Goal: Information Seeking & Learning: Understand process/instructions

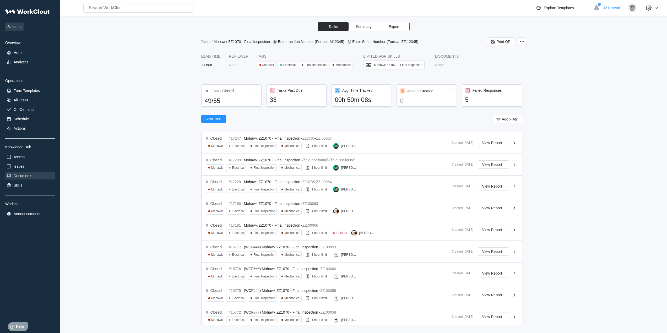
click at [25, 174] on div "Documents" at bounding box center [23, 176] width 19 height 4
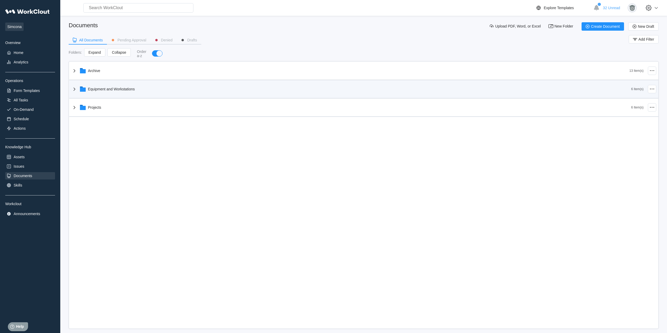
click at [126, 93] on div "Equipment and Workstations" at bounding box center [351, 89] width 560 height 14
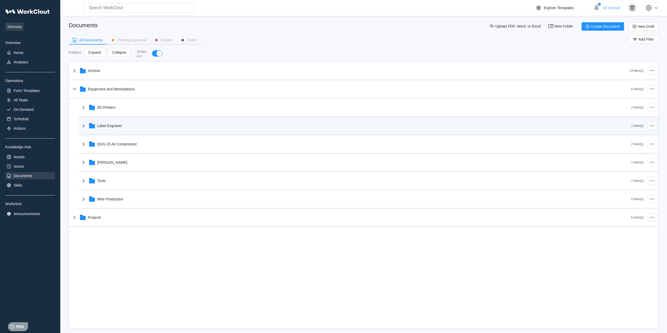
click at [126, 127] on div "Label Engraver" at bounding box center [356, 126] width 551 height 14
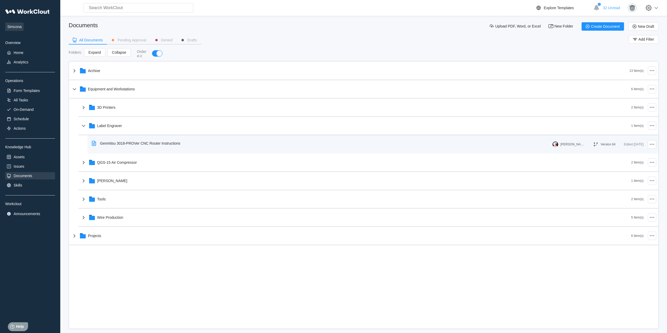
click at [150, 147] on div "Genmitsu 3018-PROVer CNC Router Instructions" at bounding box center [137, 143] width 95 height 12
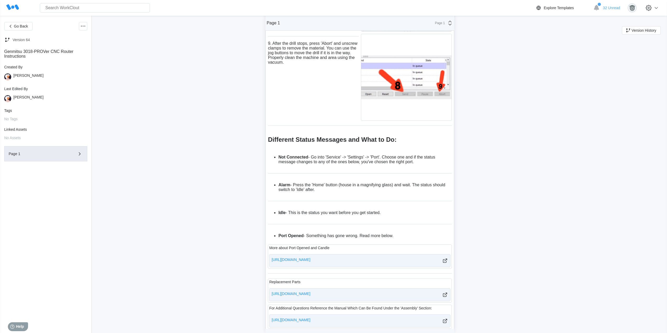
scroll to position [427, 0]
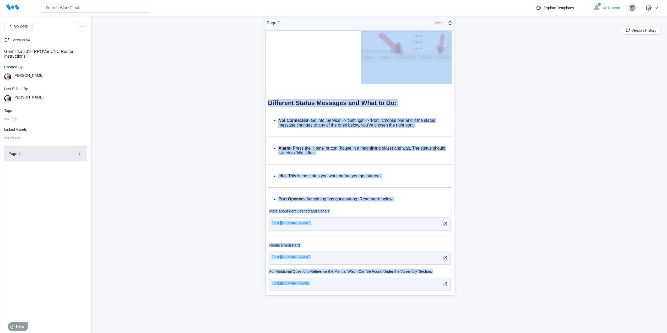
drag, startPoint x: 260, startPoint y: 73, endPoint x: 455, endPoint y: 346, distance: 334.5
copy div "Loremips Dol Sitametc 7531-ADIPis Elit Seddoeius TEM Incidi utl et dolo mag ali…"
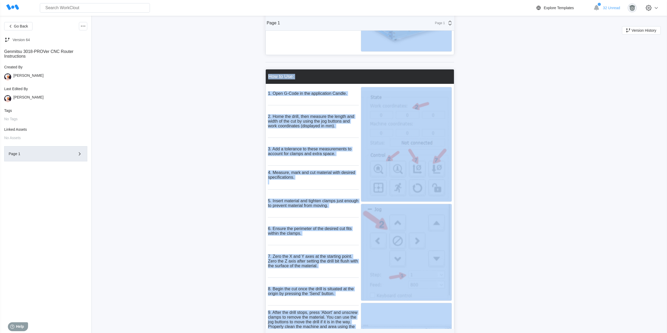
scroll to position [0, 0]
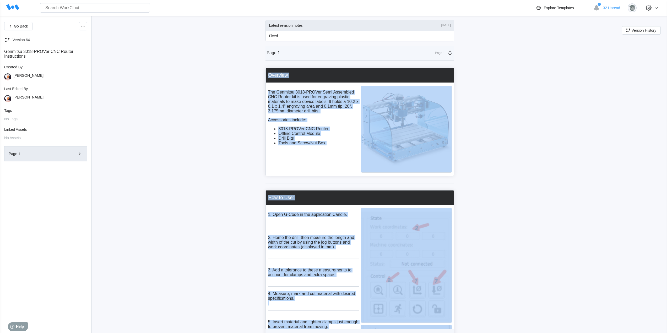
drag, startPoint x: 539, startPoint y: 91, endPoint x: 535, endPoint y: 91, distance: 4.2
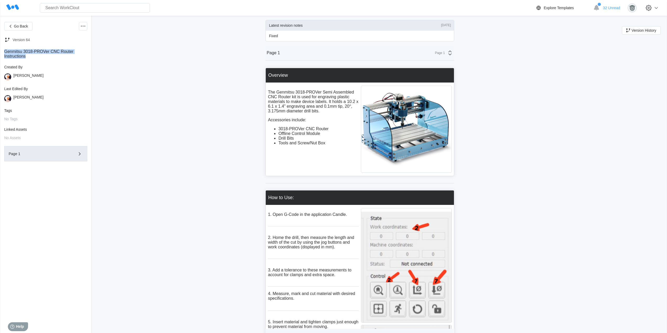
drag, startPoint x: 25, startPoint y: 57, endPoint x: 3, endPoint y: 52, distance: 23.5
copy div "Genmitsu 3018-PROVer CNC Router Instructions"
click at [16, 25] on span "Go Back" at bounding box center [21, 26] width 14 height 4
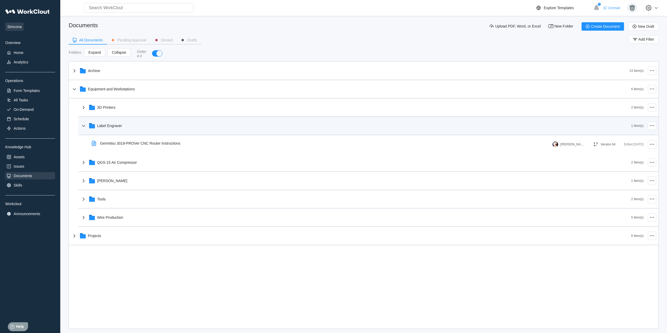
click at [116, 128] on div "Label Engraver" at bounding box center [356, 126] width 551 height 14
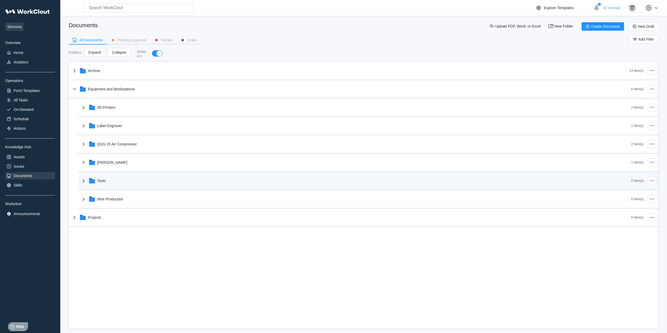
click at [118, 182] on div "Tools" at bounding box center [356, 181] width 551 height 14
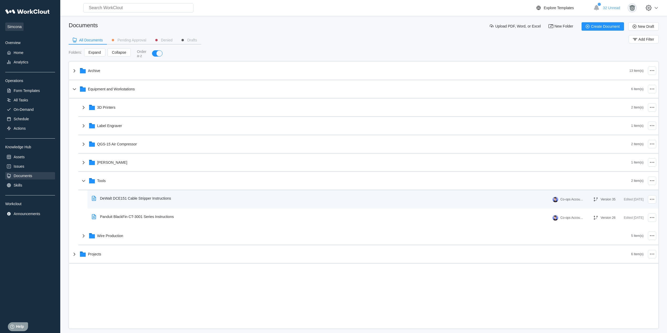
click at [178, 201] on div "DeWalt DCE151 Cable Stripper Instructions" at bounding box center [321, 199] width 463 height 12
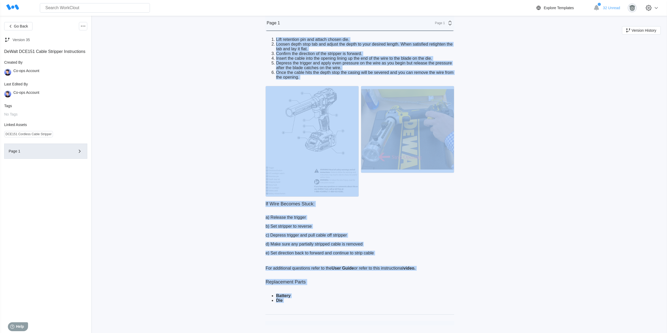
scroll to position [462, 0]
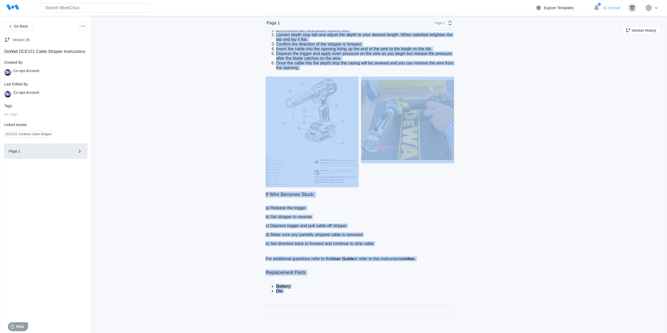
drag, startPoint x: 260, startPoint y: 44, endPoint x: 446, endPoint y: 343, distance: 351.6
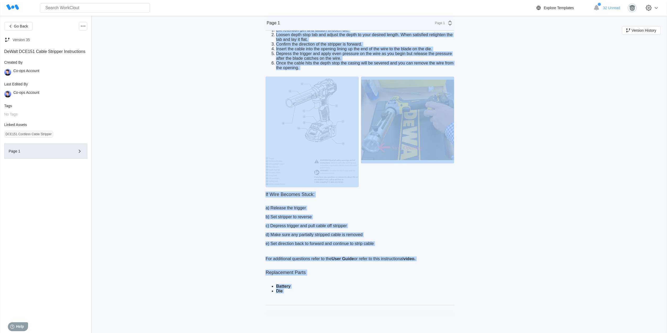
copy div "Overview The DeWalt DCE151 Cable Stripper Kit is used to cleanly and consistant…"
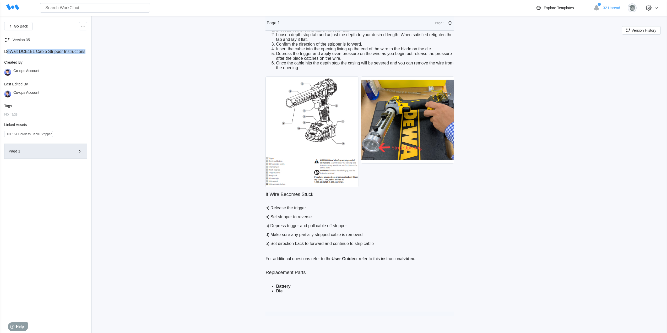
drag, startPoint x: 85, startPoint y: 52, endPoint x: 8, endPoint y: 49, distance: 76.9
click at [8, 49] on div "DeWalt DCE151 Cable Stripper Instructions" at bounding box center [45, 51] width 83 height 5
drag, startPoint x: 4, startPoint y: 52, endPoint x: 34, endPoint y: 51, distance: 30.4
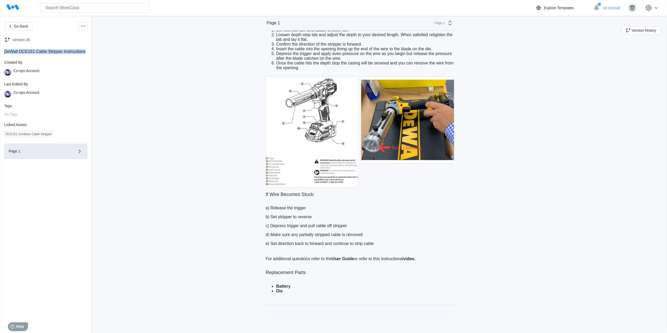
drag, startPoint x: 85, startPoint y: 51, endPoint x: 7, endPoint y: 51, distance: 77.6
click at [5, 52] on div "DeWalt DCE151 Cable Stripper Instructions" at bounding box center [45, 51] width 83 height 5
copy div "DeWalt DCE151 Cable Stripper Instructions"
click at [19, 26] on span "Go Back" at bounding box center [21, 26] width 14 height 4
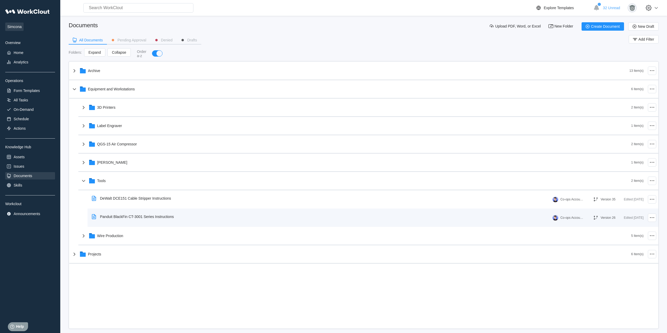
click at [165, 217] on div "Panduit BlackFin CT-3001 Series Instructions" at bounding box center [137, 217] width 74 height 4
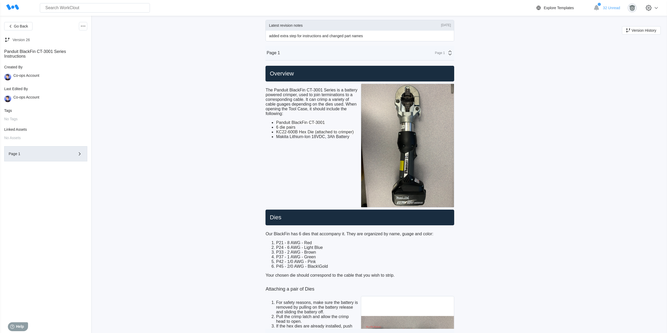
click at [227, 90] on div "Go Back Version 26 Panduit BlackFin CT-3001 Series Instructions Created By Co-o…" at bounding box center [333, 336] width 667 height 641
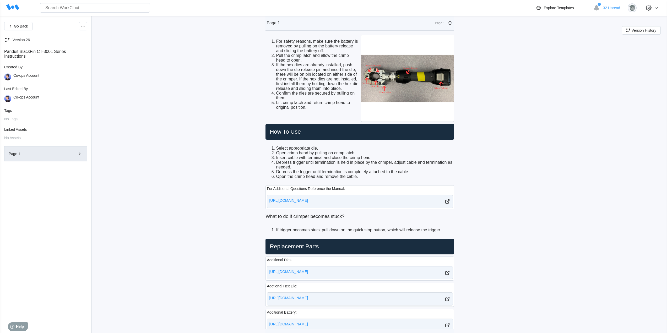
scroll to position [329, 0]
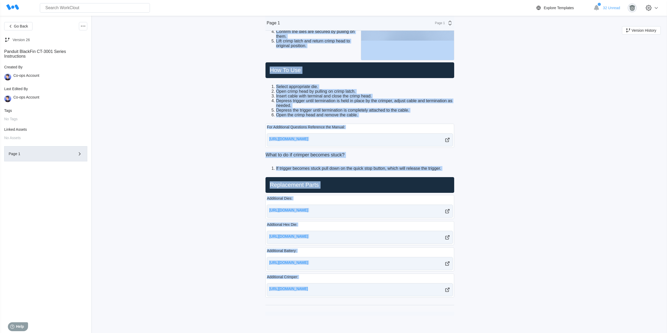
drag, startPoint x: 262, startPoint y: 70, endPoint x: 440, endPoint y: 345, distance: 327.6
copy div "Overview The Panduit BlackFin CT-3001 Series is a battery powered crimper, used…"
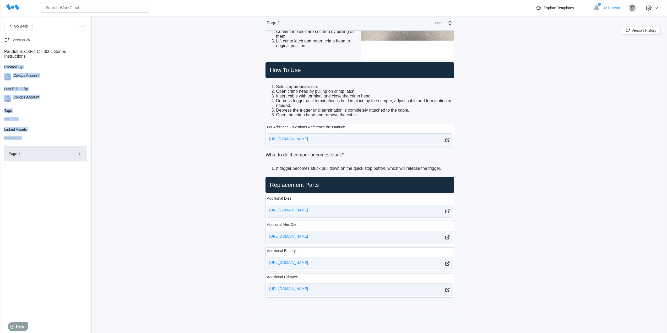
drag, startPoint x: 25, startPoint y: 56, endPoint x: 4, endPoint y: 51, distance: 21.6
click at [4, 51] on div "Go Back Version 26 Panduit BlackFin CT-3001 Series Instructions Created By Co-o…" at bounding box center [46, 13] width 92 height 641
click at [16, 57] on div "Panduit BlackFin CT-3001 Series Instructions" at bounding box center [45, 53] width 83 height 9
drag, startPoint x: 25, startPoint y: 55, endPoint x: 5, endPoint y: 52, distance: 20.2
click at [5, 52] on div "Panduit BlackFin CT-3001 Series Instructions" at bounding box center [45, 53] width 83 height 9
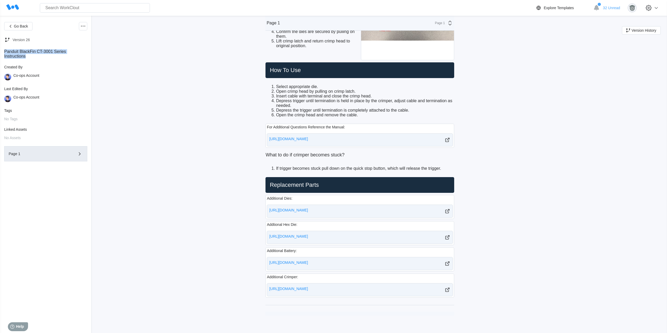
copy div "Panduit BlackFin CT-3001 Series Instructions"
click at [17, 26] on span "Go Back" at bounding box center [21, 26] width 14 height 4
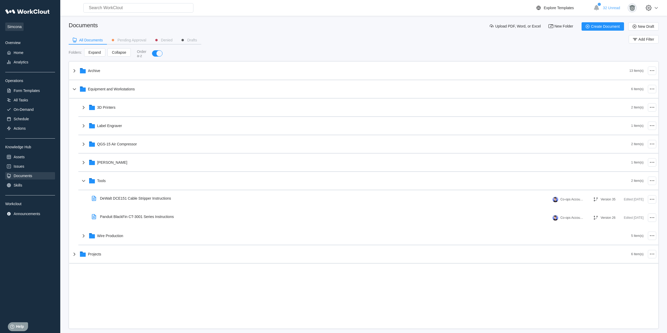
click at [311, 41] on div "All Documents Pending Approval Denied Drafts Add Filter" at bounding box center [364, 41] width 590 height 13
